Goal: Information Seeking & Learning: Find specific fact

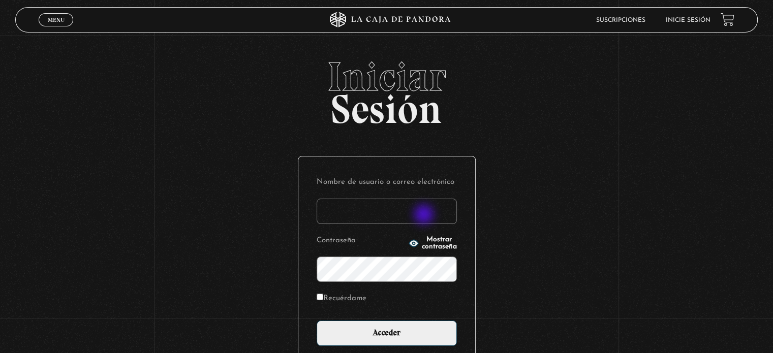
type input "[EMAIL_ADDRESS][DOMAIN_NAME]"
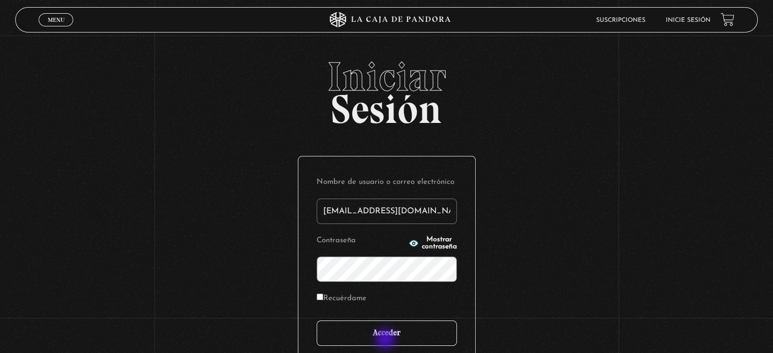
click at [386, 340] on input "Acceder" at bounding box center [387, 333] width 140 height 25
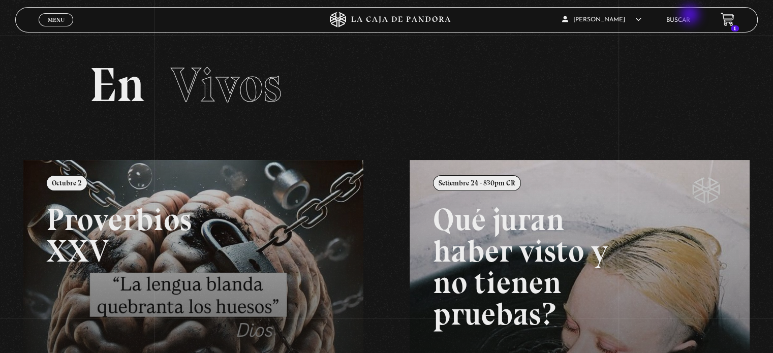
click at [691, 16] on li "Buscar" at bounding box center [679, 20] width 24 height 16
click at [691, 22] on link "Buscar" at bounding box center [679, 20] width 24 height 6
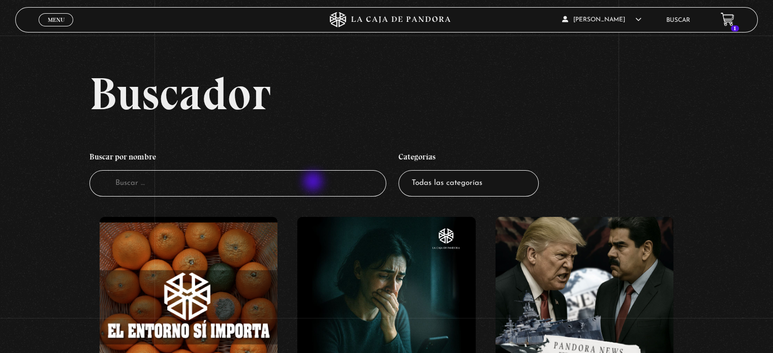
click at [315, 183] on input "Buscador" at bounding box center [238, 183] width 297 height 27
type input "por que Dios no me esu"
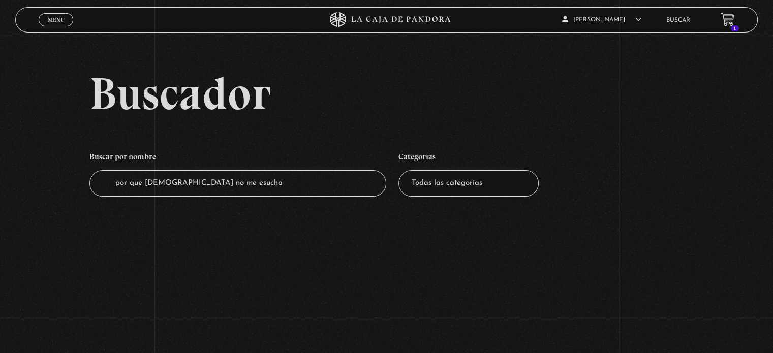
click at [315, 183] on input "por que Dios no me esucha" at bounding box center [238, 183] width 297 height 27
type input "por que Dios"
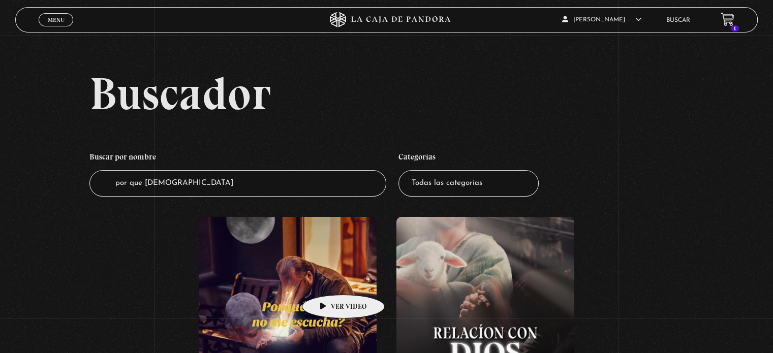
click at [327, 280] on figure at bounding box center [288, 307] width 178 height 180
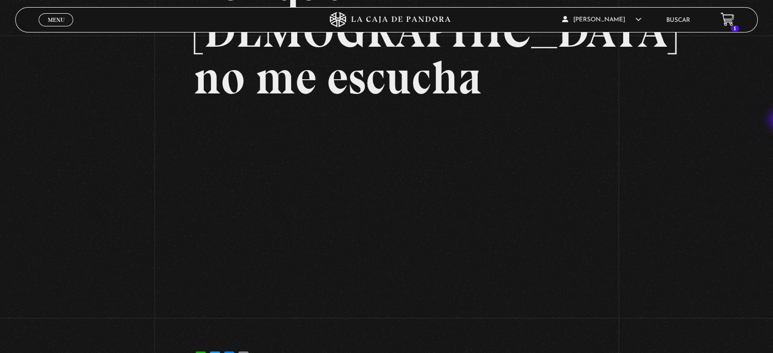
scroll to position [133, 0]
